Goal: Check status: Check status

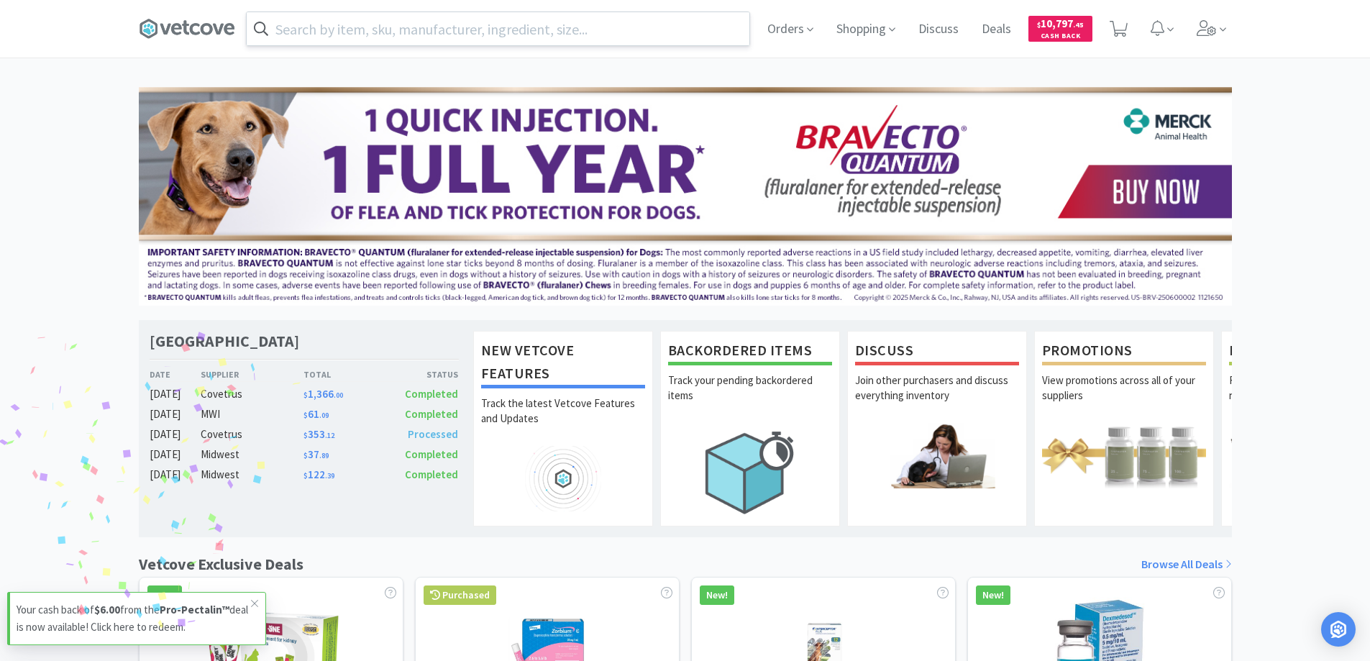
click at [575, 22] on input "text" at bounding box center [498, 28] width 503 height 33
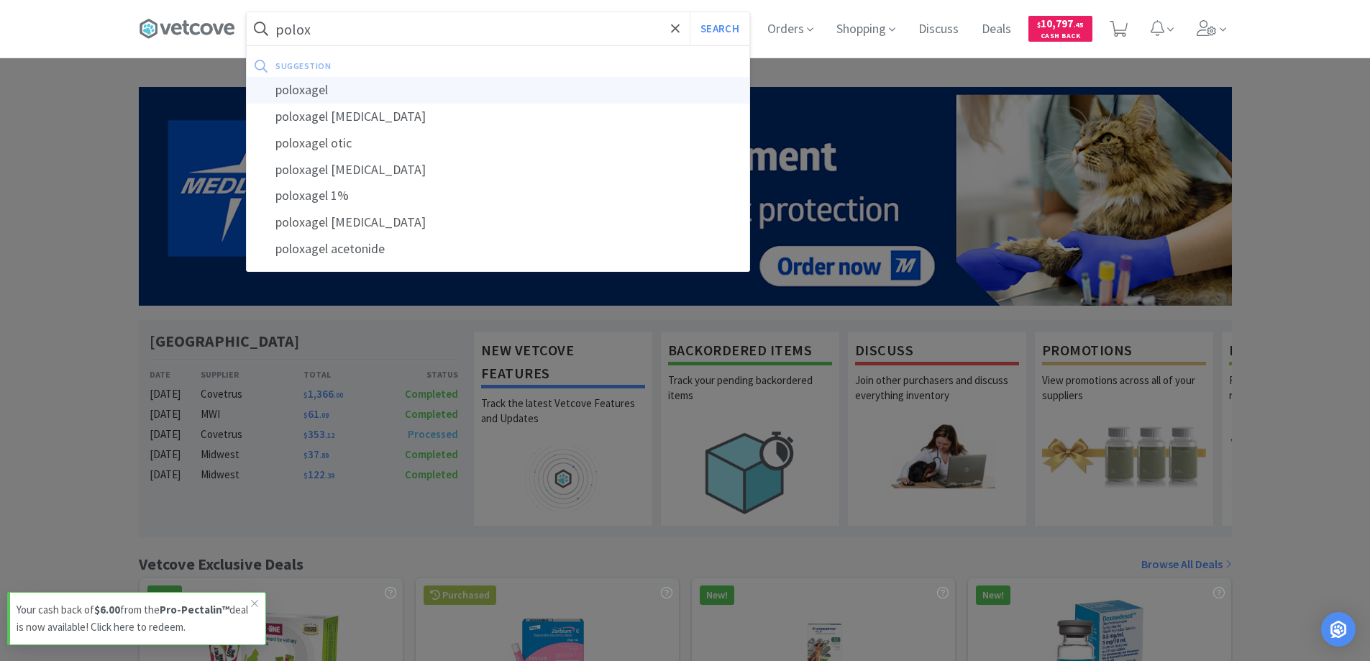
click at [511, 97] on div "poloxagel" at bounding box center [498, 90] width 503 height 27
type input "poloxagel"
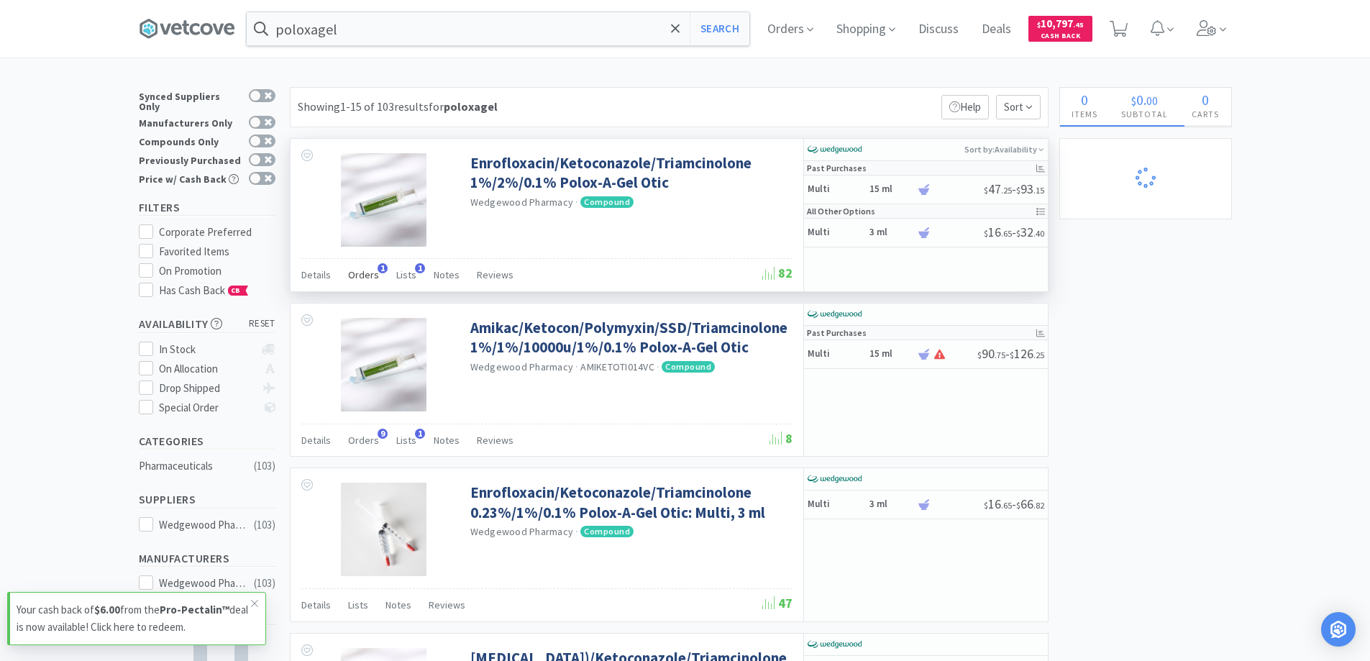
click at [356, 275] on span "Orders" at bounding box center [363, 274] width 31 height 13
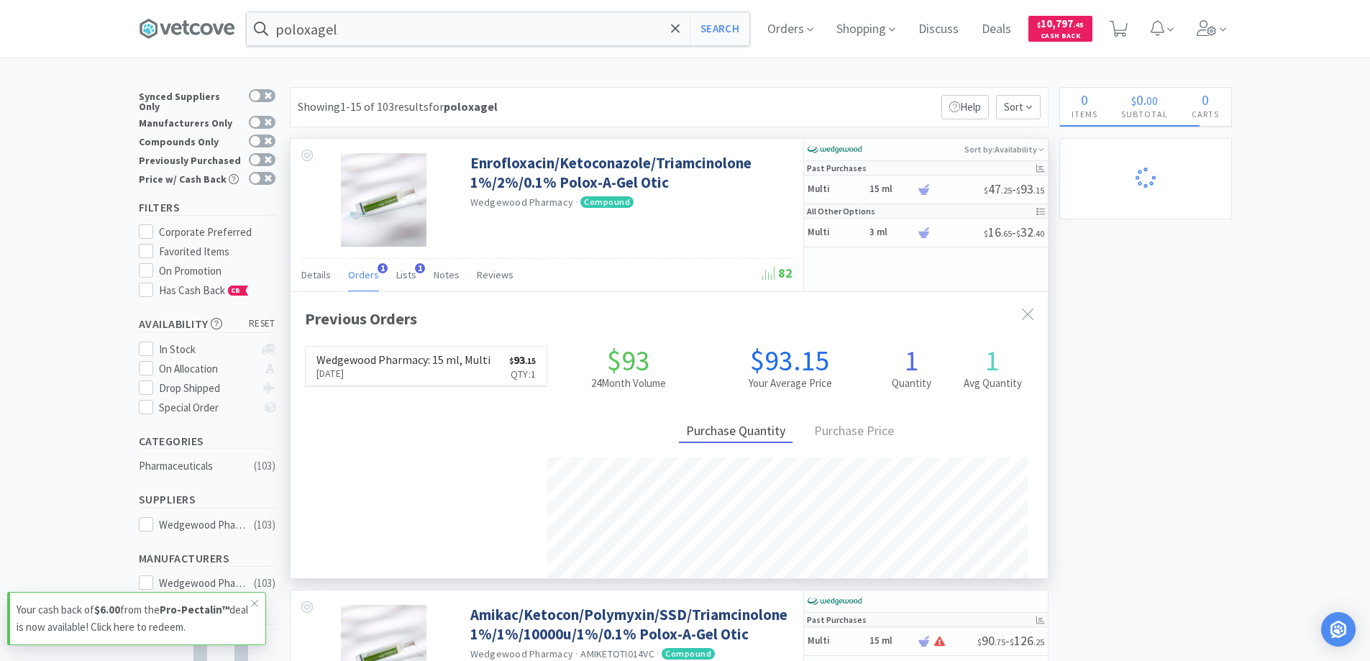
scroll to position [373, 757]
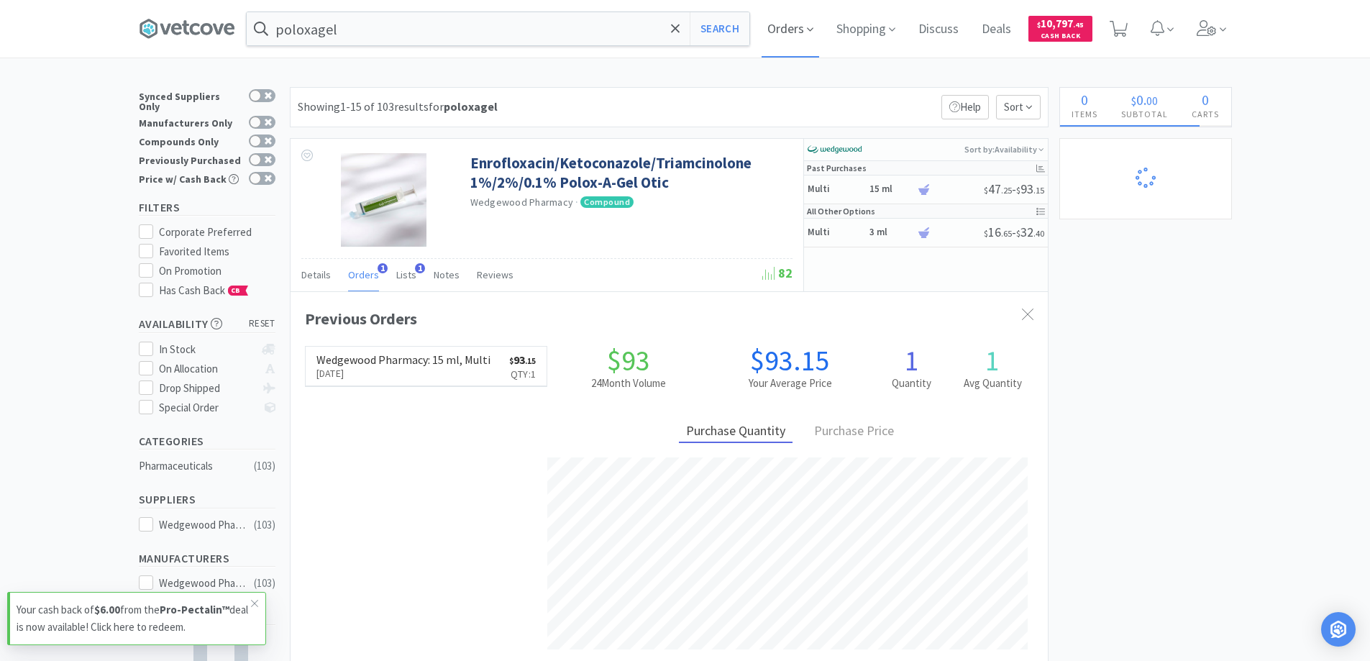
select select "1"
select select "2"
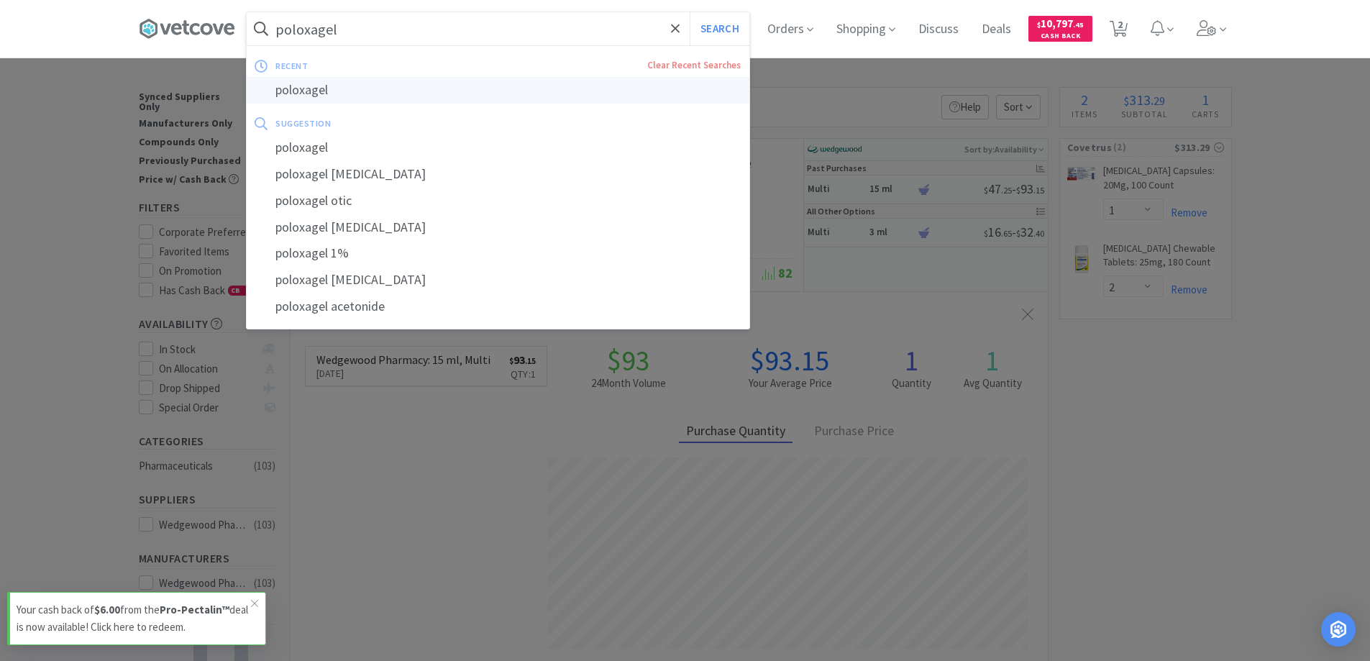
click at [404, 80] on div "poloxagel" at bounding box center [498, 90] width 503 height 27
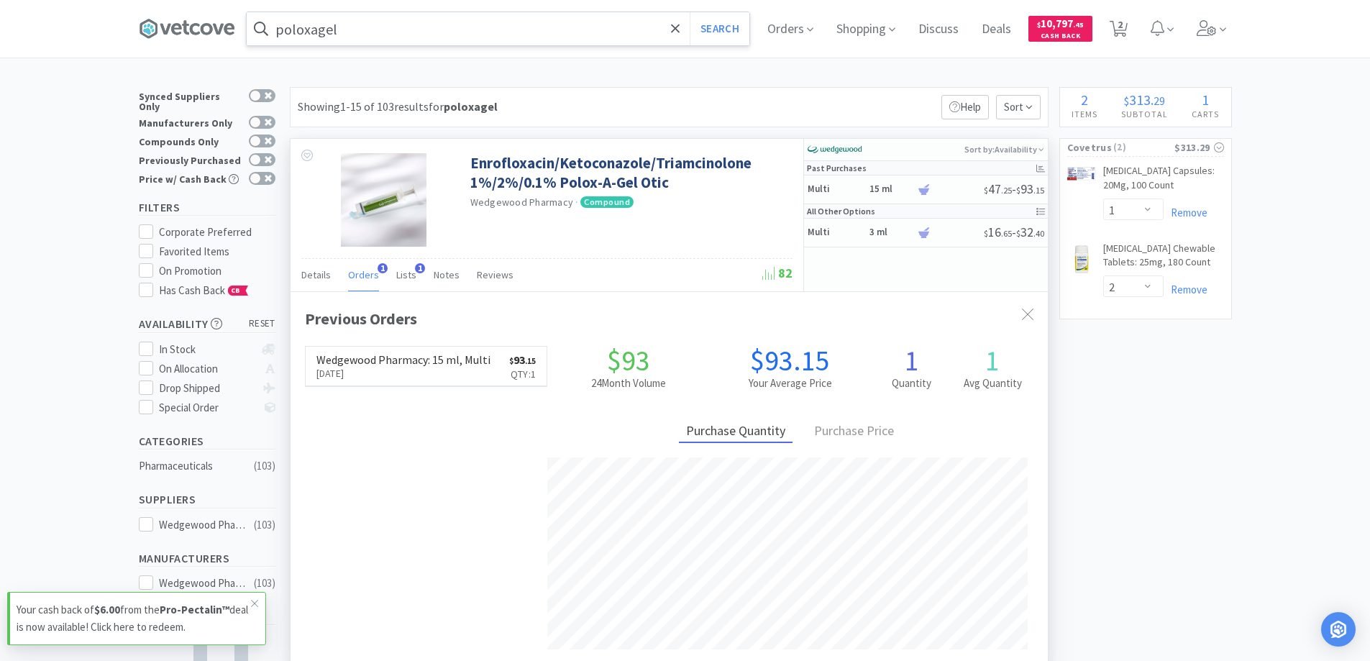
click at [400, 386] on div "Wedgewood Pharmacy : 15 ml, Multi [DATE] $ 93 . 15 Qty: 1" at bounding box center [426, 366] width 243 height 41
click at [432, 363] on h6 "Wedgewood Pharmacy : 15 ml, Multi" at bounding box center [403, 360] width 174 height 12
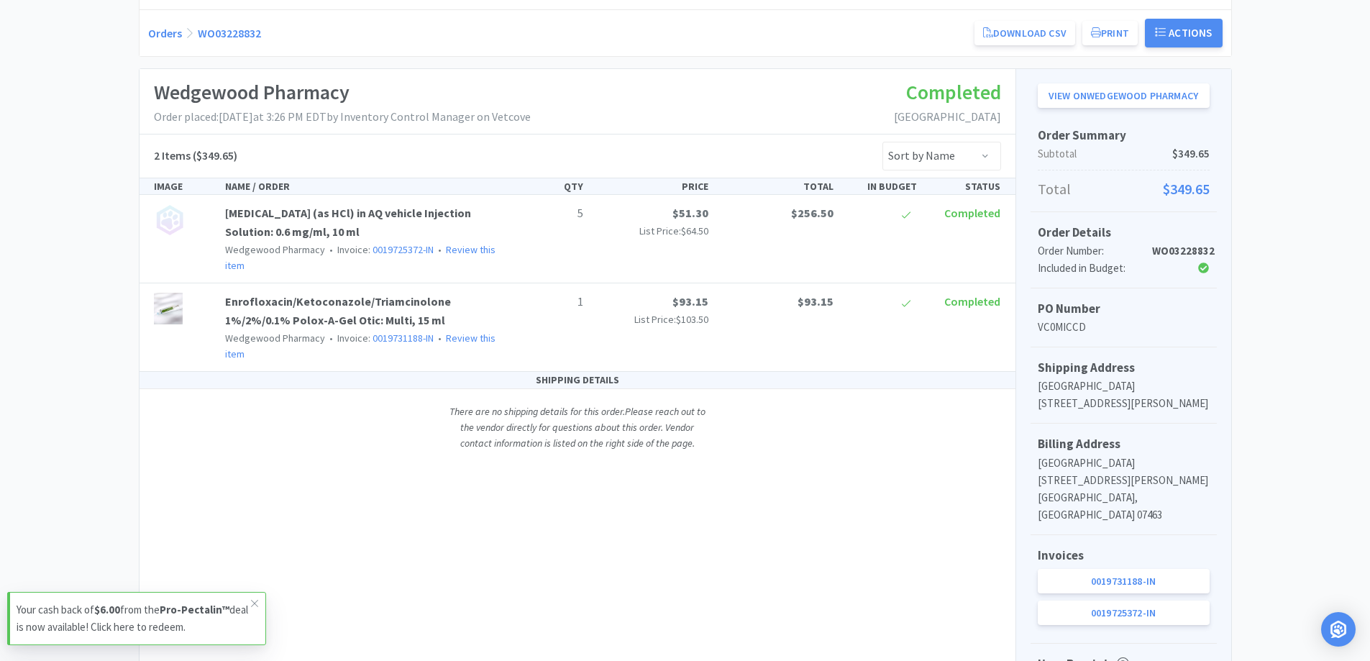
scroll to position [360, 0]
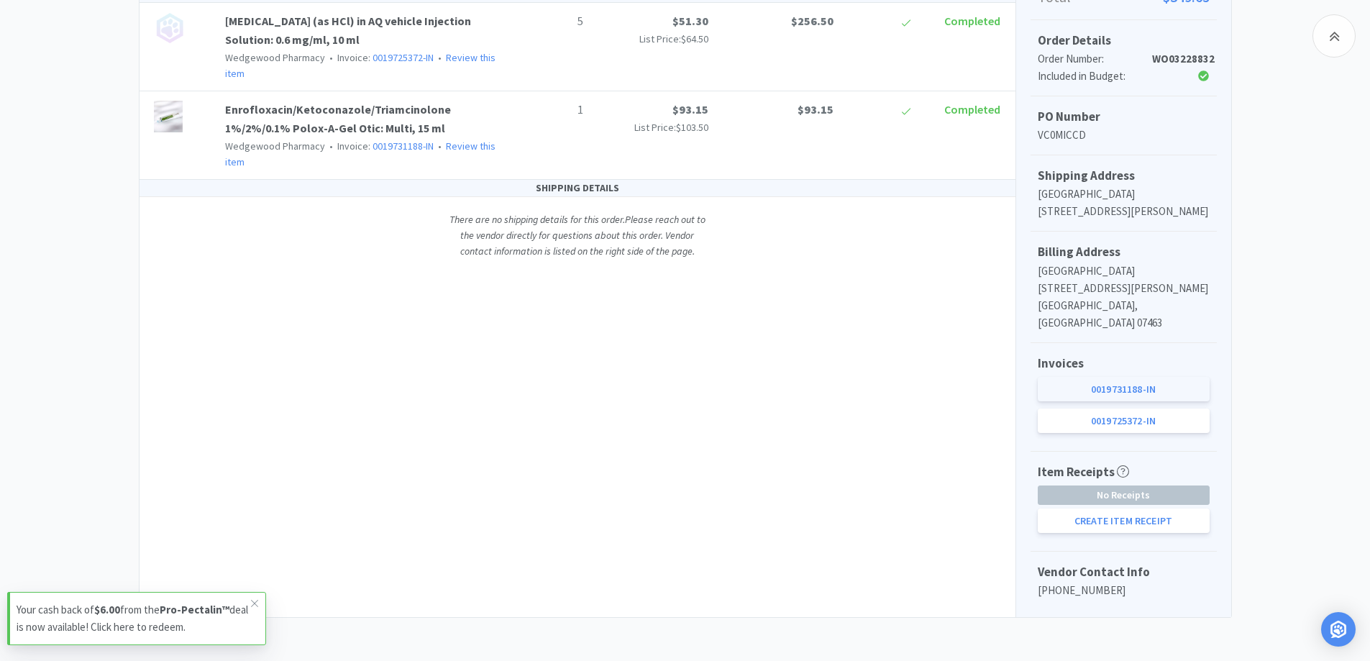
click at [1165, 383] on link "0019731188-IN" at bounding box center [1124, 389] width 172 height 24
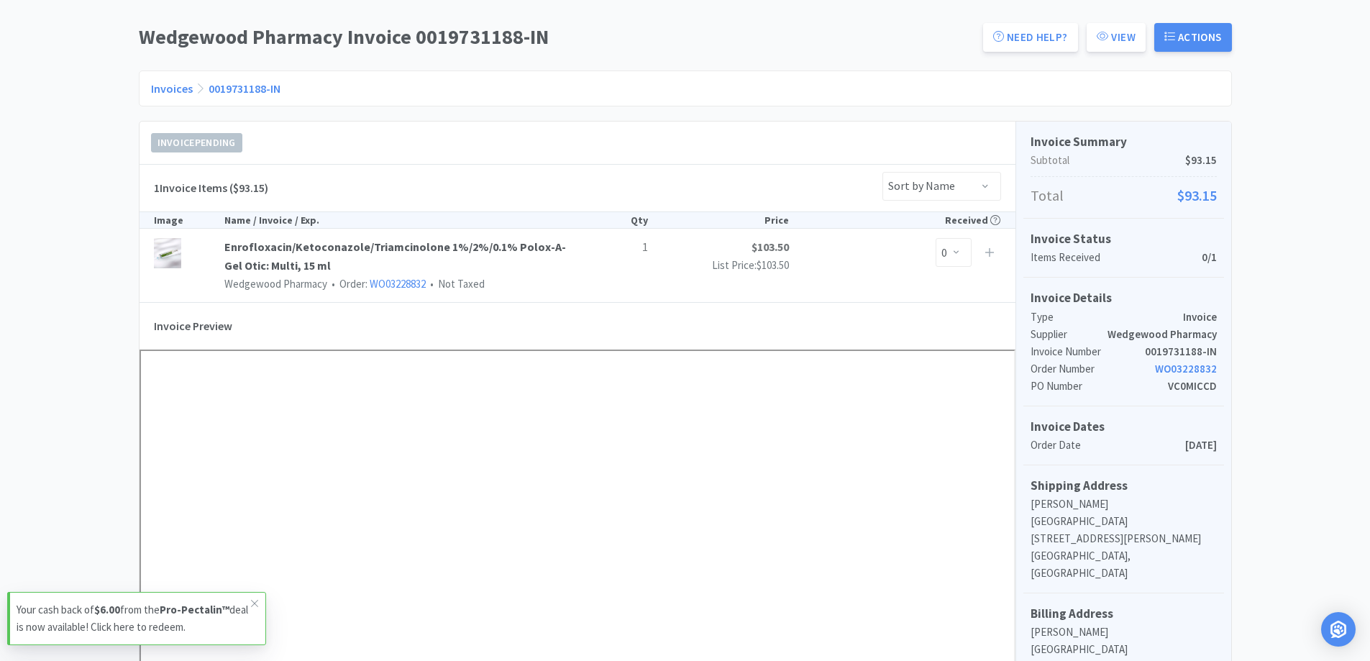
scroll to position [288, 0]
